Goal: Manage account settings

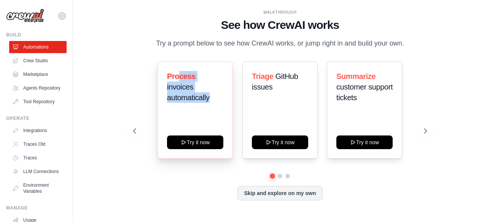
drag, startPoint x: 215, startPoint y: 97, endPoint x: 178, endPoint y: 71, distance: 45.7
click at [178, 71] on h3 "Process invoices automatically" at bounding box center [195, 87] width 56 height 32
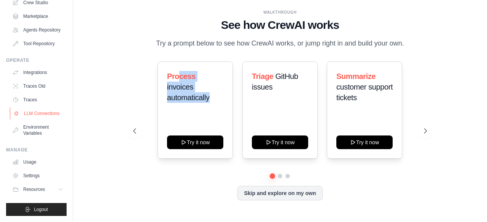
scroll to position [70, 0]
click at [40, 187] on button "Resources" at bounding box center [38, 190] width 57 height 12
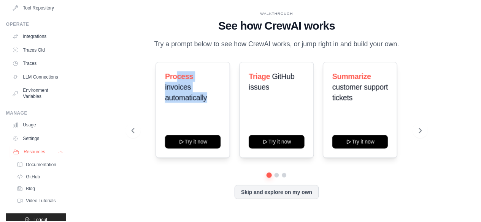
scroll to position [119, 0]
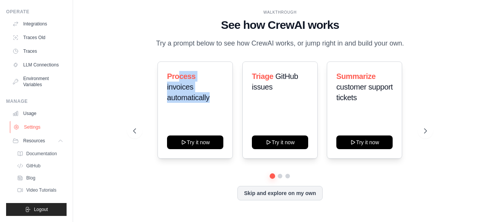
click at [46, 129] on link "Settings" at bounding box center [38, 127] width 57 height 12
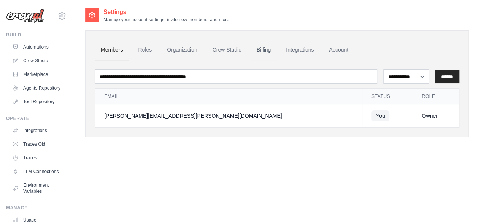
click at [268, 49] on link "Billing" at bounding box center [264, 50] width 26 height 21
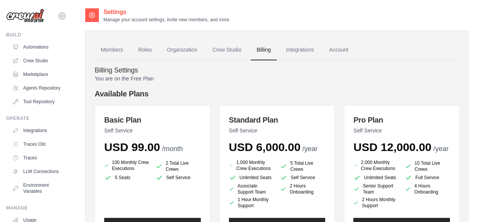
click at [58, 17] on icon at bounding box center [61, 15] width 9 height 9
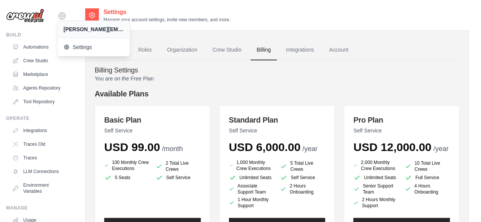
click at [58, 17] on icon at bounding box center [61, 15] width 9 height 9
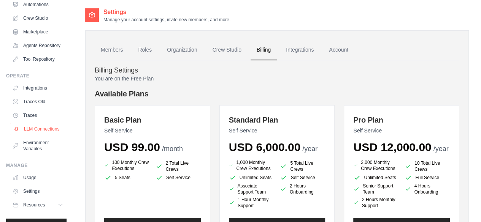
scroll to position [70, 0]
